Goal: Task Accomplishment & Management: Manage account settings

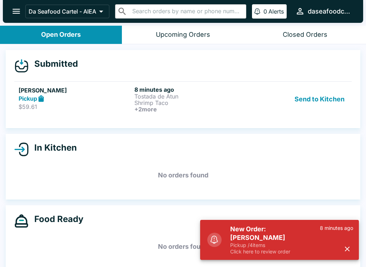
click at [248, 108] on div "[PERSON_NAME] Pickup $59.61 8 minutes ago Tostada de Atun Shrimp Taco + 2 more …" at bounding box center [183, 99] width 329 height 26
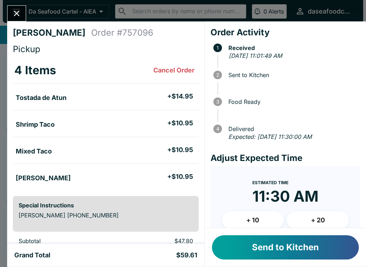
click at [344, 248] on button "Send to Kitchen" at bounding box center [285, 248] width 147 height 24
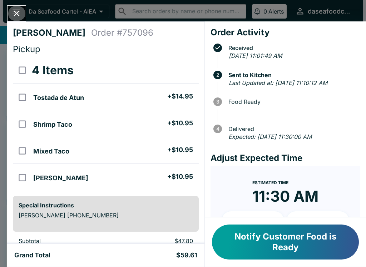
click at [17, 14] on icon "Close" at bounding box center [17, 14] width 6 height 6
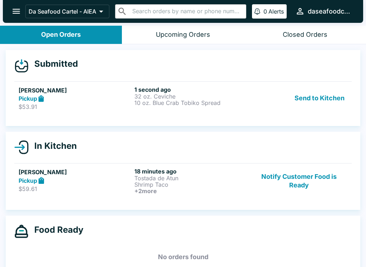
click at [259, 104] on div "Send to Kitchen" at bounding box center [299, 98] width 97 height 25
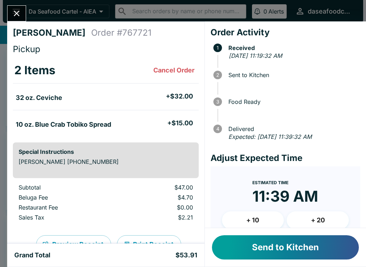
click at [301, 248] on button "Send to Kitchen" at bounding box center [285, 248] width 147 height 24
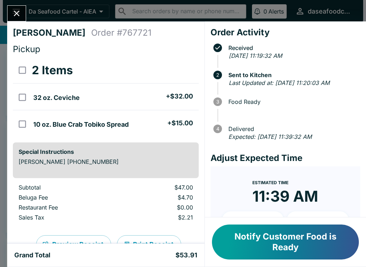
click at [21, 13] on icon "Close" at bounding box center [17, 14] width 10 height 10
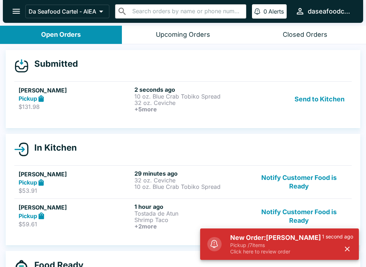
click at [291, 255] on p "Click here to review order" at bounding box center [276, 252] width 92 height 6
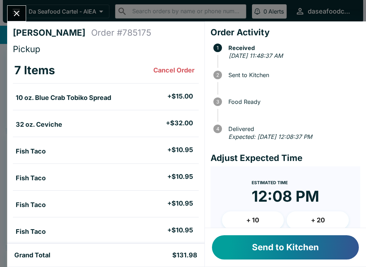
click at [318, 249] on button "Send to Kitchen" at bounding box center [285, 248] width 147 height 24
